Goal: Information Seeking & Learning: Learn about a topic

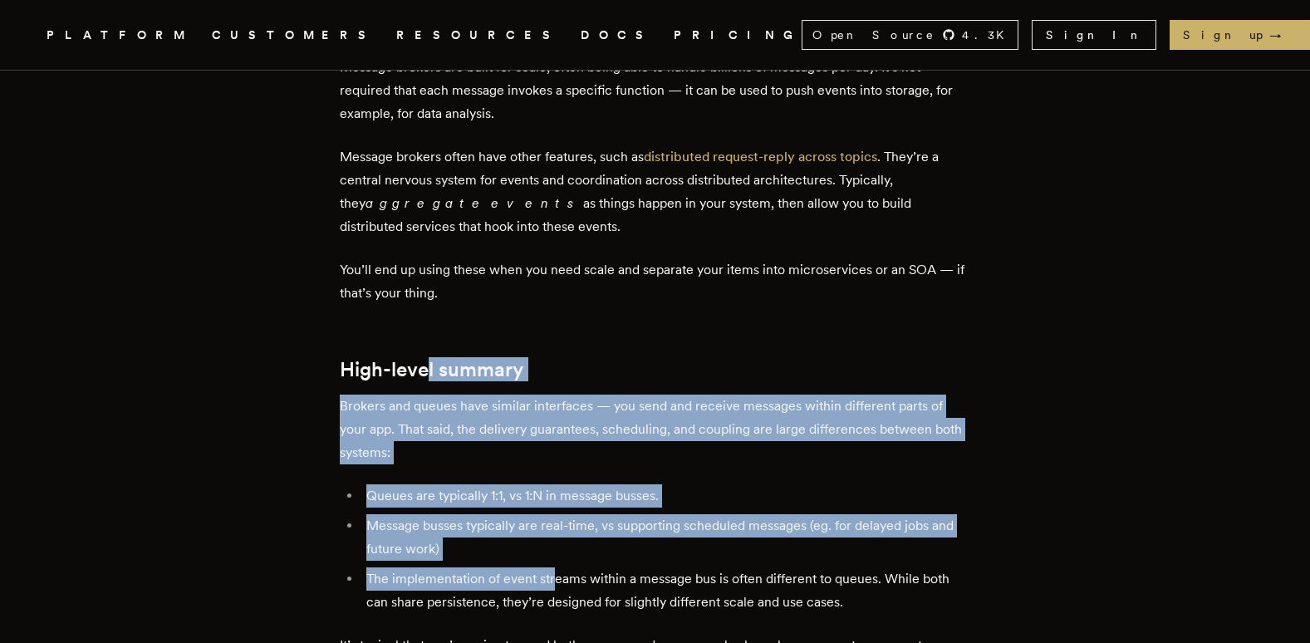
scroll to position [3157, 0]
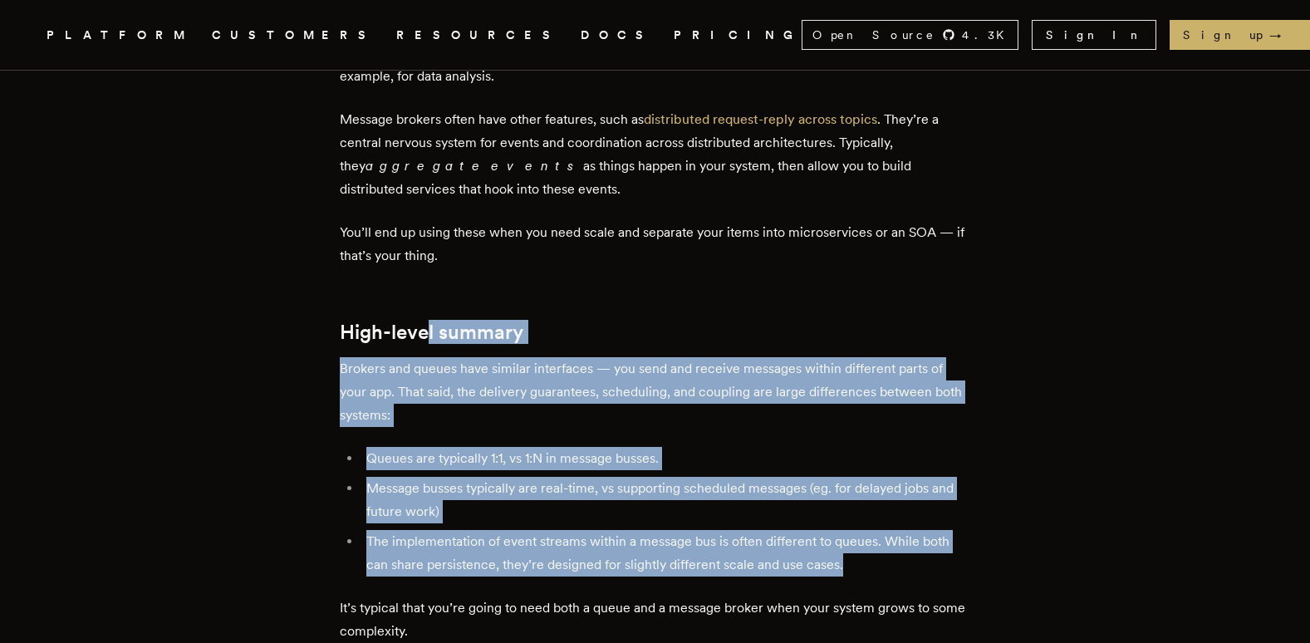
drag, startPoint x: 434, startPoint y: 413, endPoint x: 950, endPoint y: 565, distance: 537.8
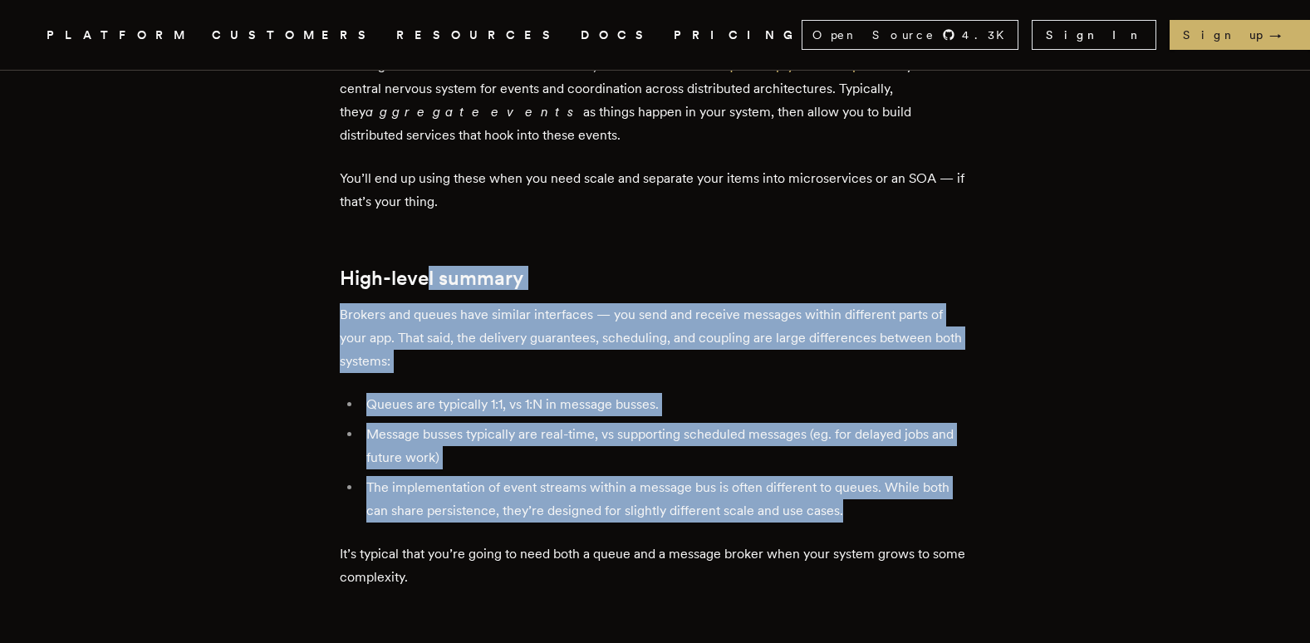
scroll to position [3572, 0]
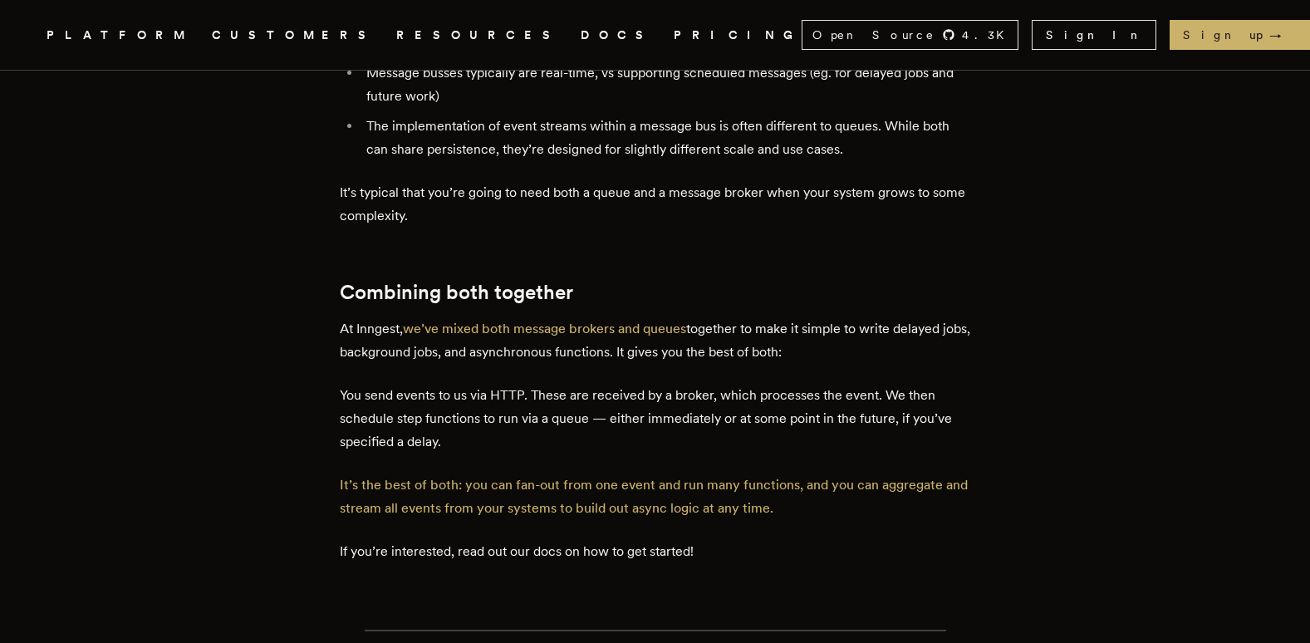
click at [513, 395] on p "You send events to us via HTTP. These are received by a broker, which processes…" at bounding box center [655, 419] width 631 height 70
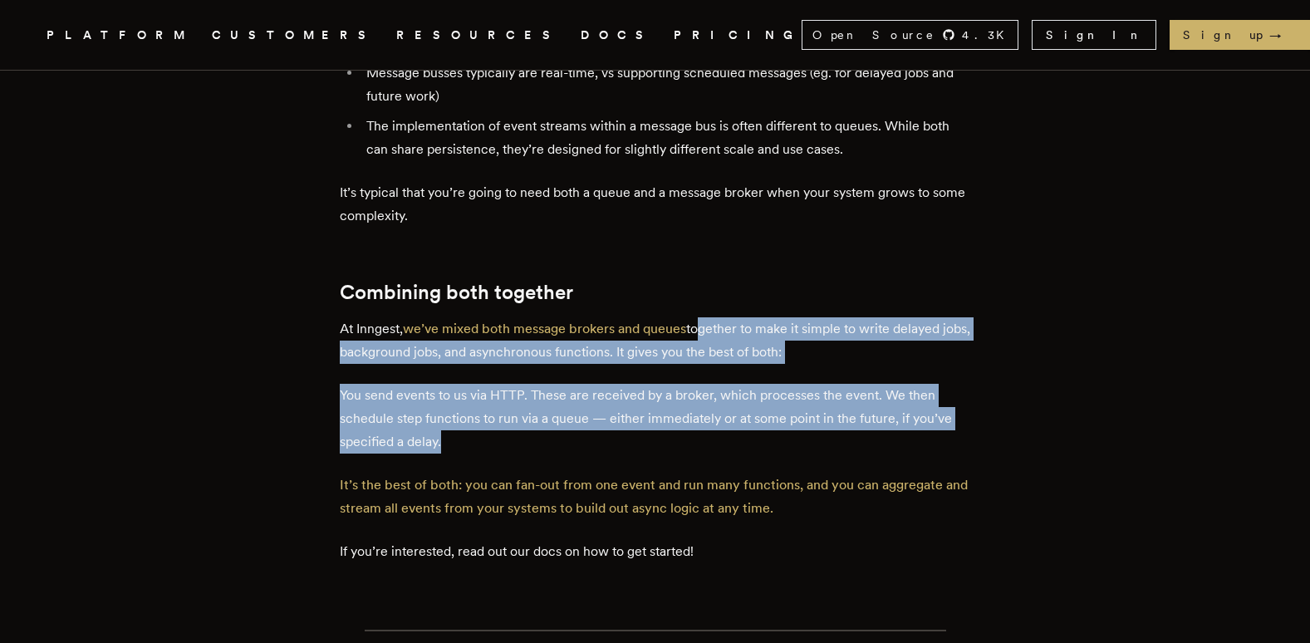
drag, startPoint x: 704, startPoint y: 323, endPoint x: 780, endPoint y: 439, distance: 138.5
drag, startPoint x: 780, startPoint y: 439, endPoint x: 697, endPoint y: 420, distance: 85.2
click at [697, 420] on p "You send events to us via HTTP. These are received by a broker, which processes…" at bounding box center [655, 419] width 631 height 70
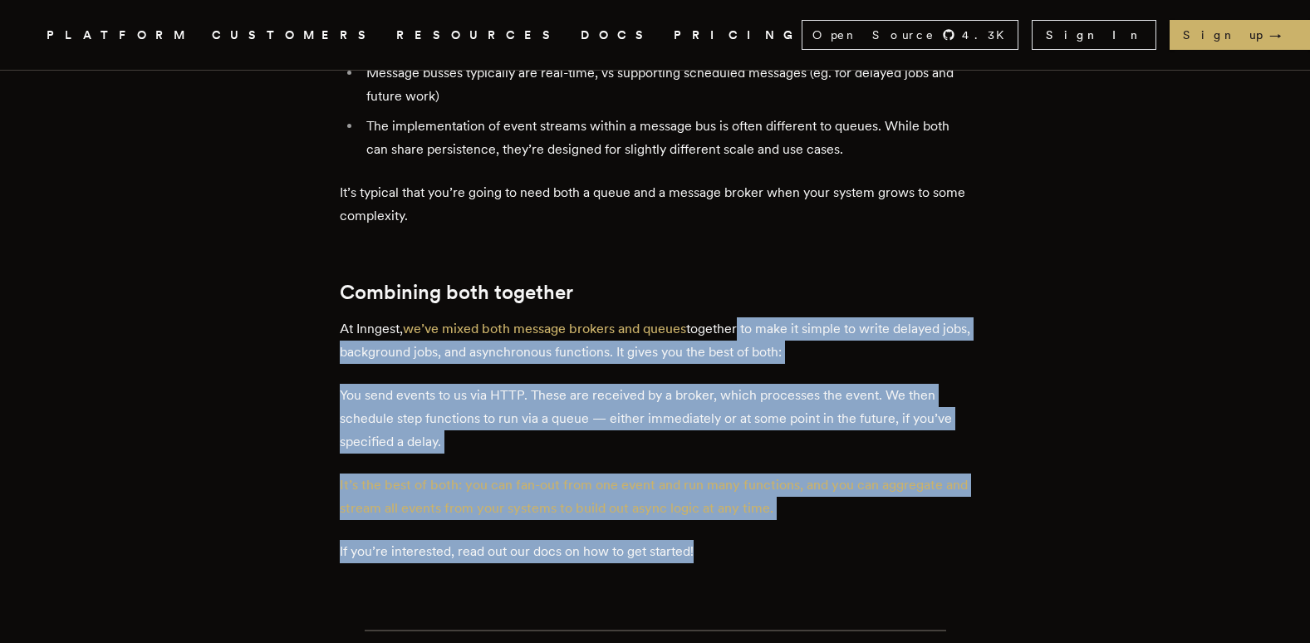
drag, startPoint x: 743, startPoint y: 327, endPoint x: 958, endPoint y: 520, distance: 288.9
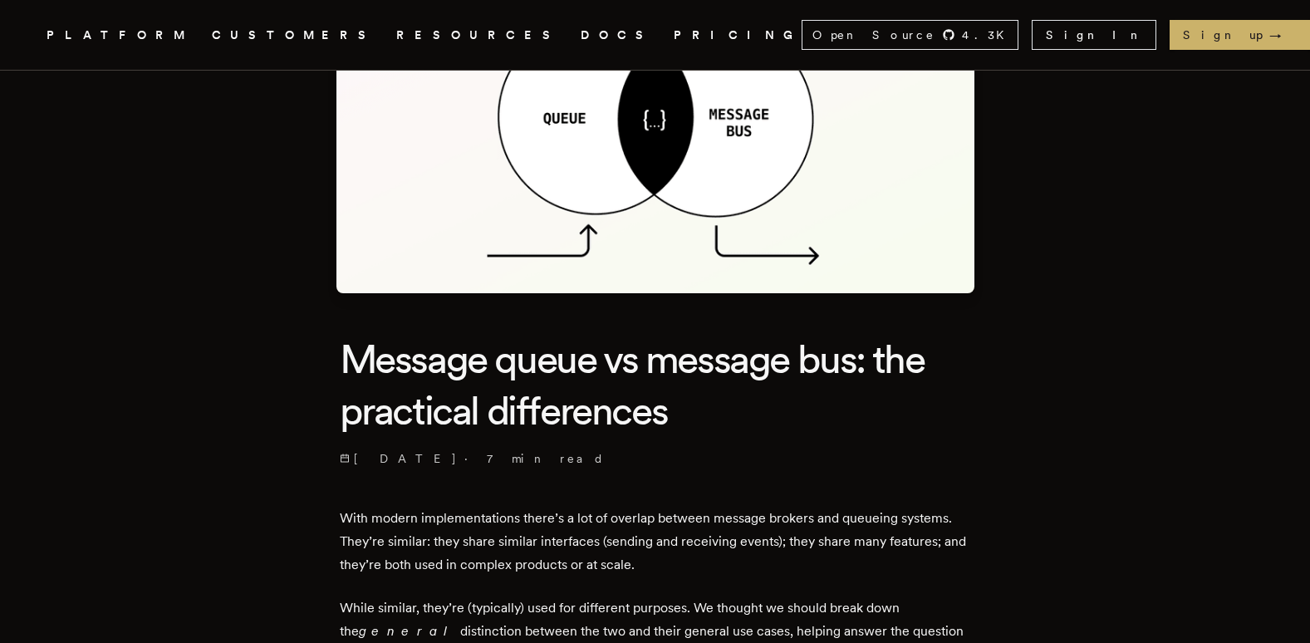
scroll to position [0, 0]
